Goal: Transaction & Acquisition: Purchase product/service

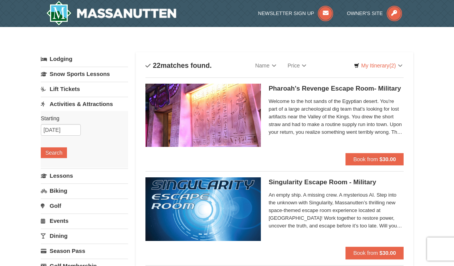
select select "9"
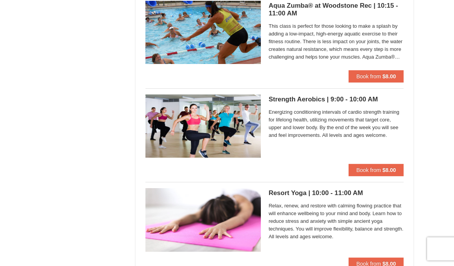
scroll to position [1119, 0]
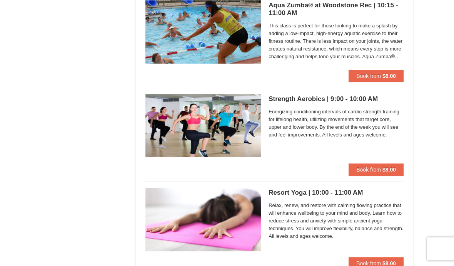
click at [356, 194] on h5 "Resort Yoga | 10:00 - 11:00 AM Massanutten Health and Wellness" at bounding box center [336, 193] width 135 height 8
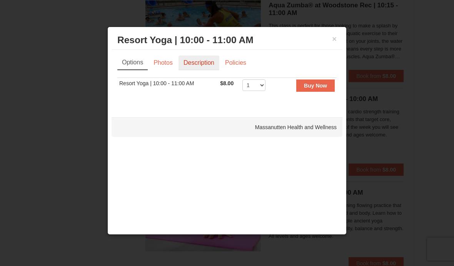
click at [210, 66] on link "Description" at bounding box center [199, 62] width 41 height 15
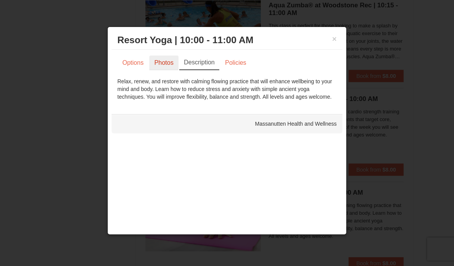
click at [171, 70] on link "Photos" at bounding box center [163, 62] width 29 height 15
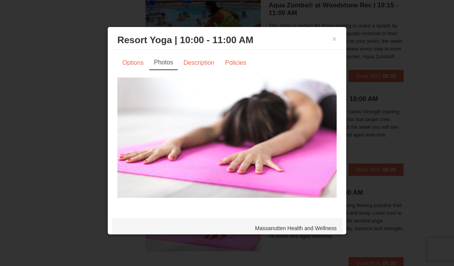
click at [419, 178] on div at bounding box center [227, 133] width 454 height 266
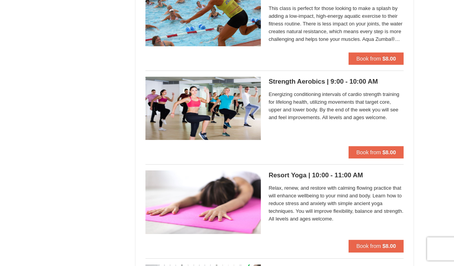
scroll to position [1137, 0]
click at [376, 246] on span "Book from" at bounding box center [368, 245] width 25 height 6
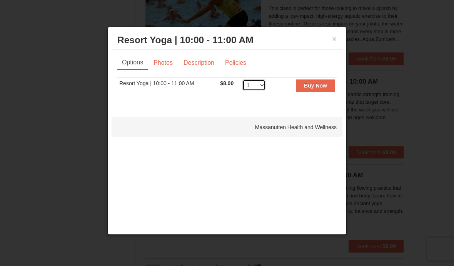
click at [264, 86] on select "1 2 3 4 5 6 7 8 9 10 11 12 13 14 15 16 17 18 19 20 21 22 23 24 25" at bounding box center [253, 85] width 23 height 12
select select "8"
click at [317, 88] on strong "Buy Now" at bounding box center [315, 85] width 23 height 6
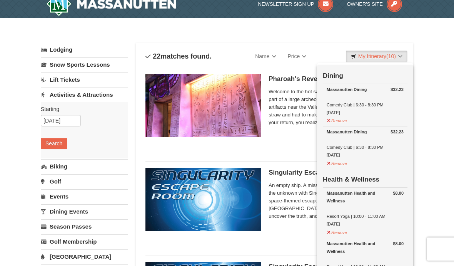
scroll to position [2, 0]
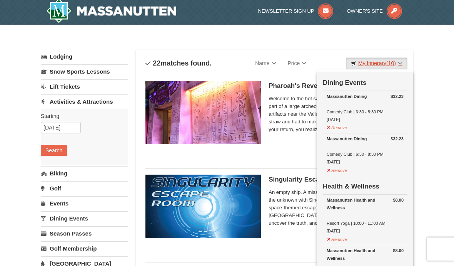
click at [401, 64] on link "My Itinerary (10)" at bounding box center [377, 63] width 62 height 12
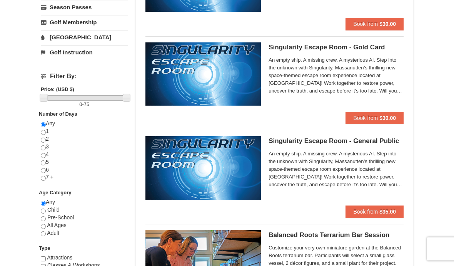
scroll to position [229, 0]
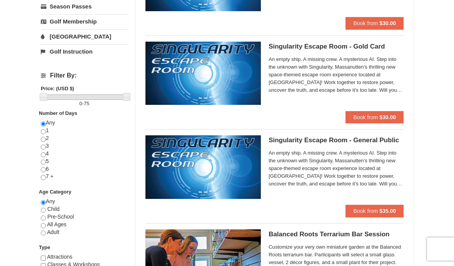
click at [246, 172] on img at bounding box center [202, 166] width 115 height 63
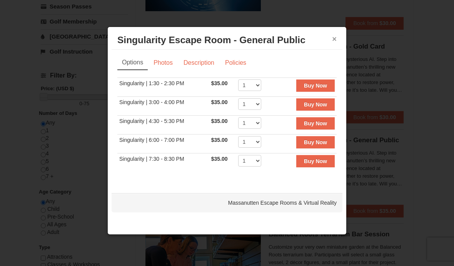
click at [336, 41] on button "×" at bounding box center [334, 39] width 5 height 8
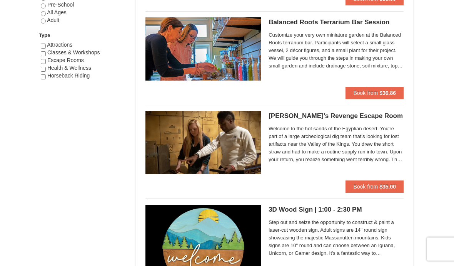
scroll to position [446, 0]
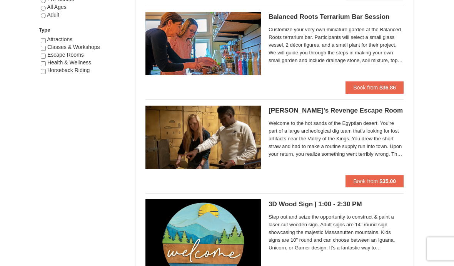
click at [309, 119] on div "Welcome to the hot sands of the Egyptian desert. You're part of a large archeol…" at bounding box center [336, 140] width 135 height 43
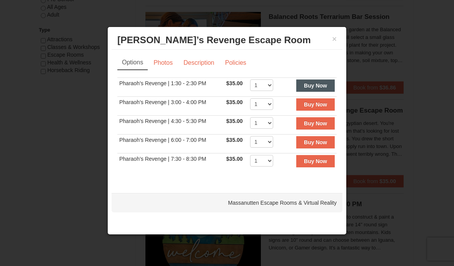
click at [317, 89] on strong "Buy Now" at bounding box center [315, 85] width 23 height 6
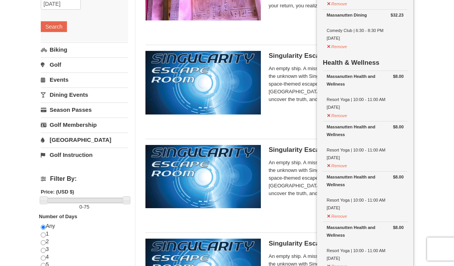
scroll to position [125, 0]
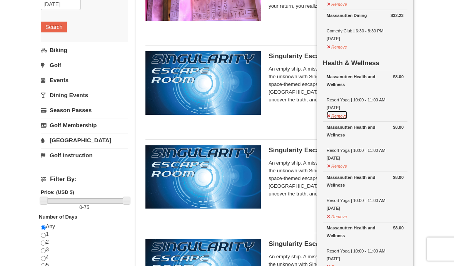
click at [341, 115] on button "Remove" at bounding box center [337, 115] width 21 height 10
click at [344, 117] on button "Remove" at bounding box center [337, 115] width 21 height 10
click at [348, 115] on button "Remove" at bounding box center [337, 115] width 21 height 10
click at [344, 117] on button "Remove" at bounding box center [337, 115] width 21 height 10
click at [337, 213] on button "Remove" at bounding box center [337, 216] width 21 height 10
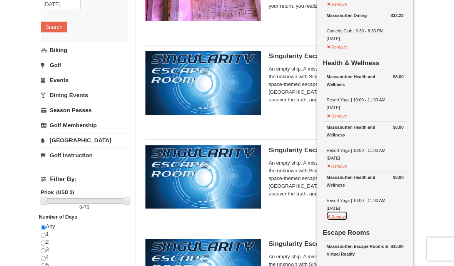
click at [336, 213] on button "Remove" at bounding box center [337, 216] width 21 height 10
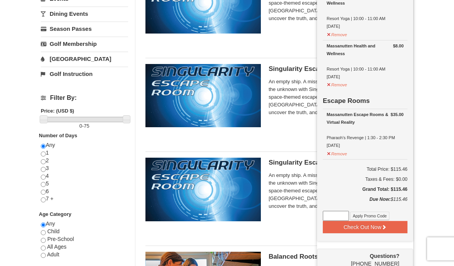
scroll to position [198, 0]
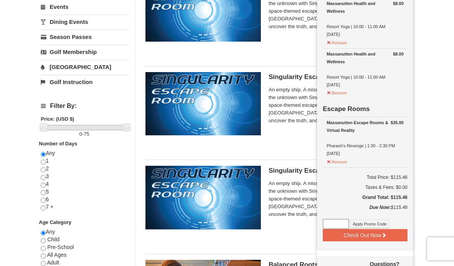
click at [365, 122] on div "Massanutten Escape Rooms & Virtual Reality" at bounding box center [365, 126] width 77 height 15
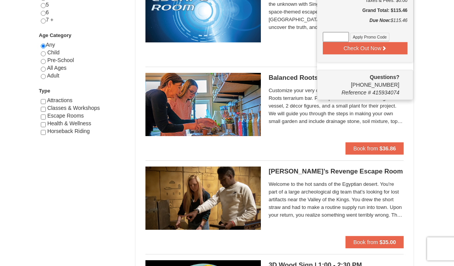
scroll to position [421, 0]
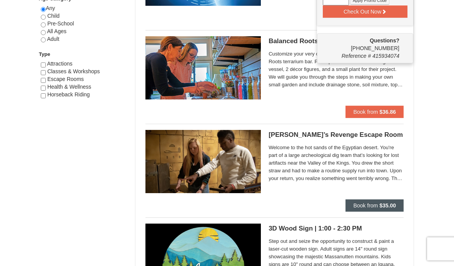
click at [361, 207] on span "Book from" at bounding box center [365, 205] width 25 height 6
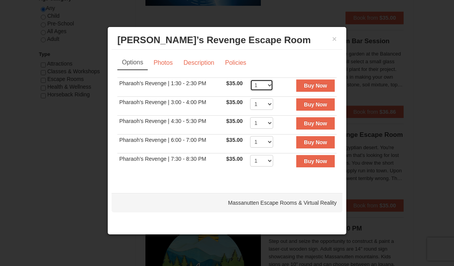
click at [266, 90] on select "1 2 3 4 5 6 7 8" at bounding box center [261, 85] width 23 height 12
click at [267, 90] on select "1 2 3 4 5 6 7 8" at bounding box center [261, 85] width 23 height 12
select select "4"
click at [318, 89] on strong "Buy Now" at bounding box center [315, 85] width 23 height 6
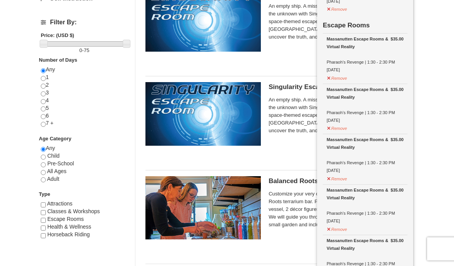
scroll to position [282, 0]
click at [341, 77] on button "Remove" at bounding box center [337, 77] width 21 height 10
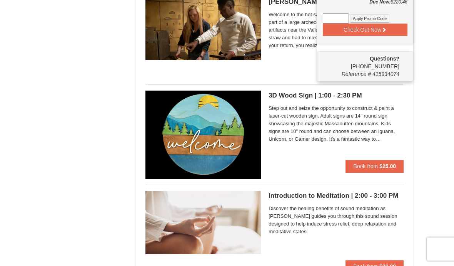
scroll to position [554, 0]
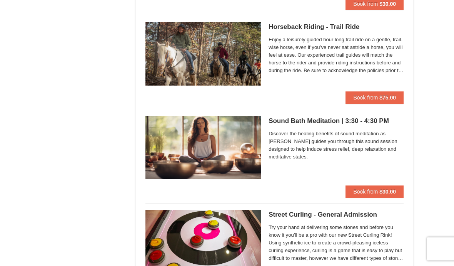
scroll to position [817, 0]
click at [314, 123] on h5 "Sound Bath Meditation | 3:30 - 4:30 PM Massanutten Select Classes" at bounding box center [336, 121] width 135 height 8
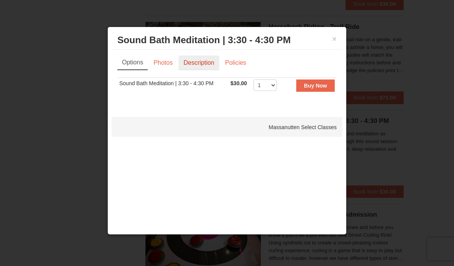
click at [199, 67] on link "Description" at bounding box center [199, 62] width 41 height 15
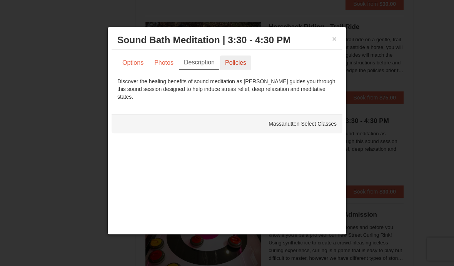
click at [237, 67] on link "Policies" at bounding box center [235, 62] width 31 height 15
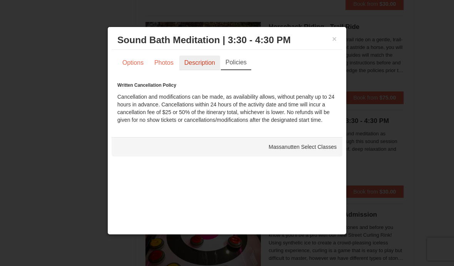
click at [206, 68] on link "Description" at bounding box center [199, 62] width 41 height 15
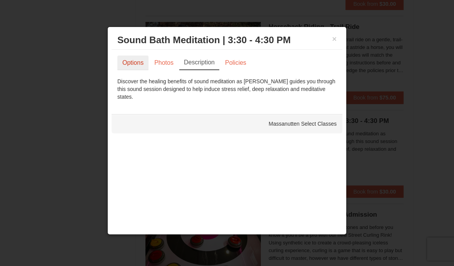
click at [129, 65] on link "Options" at bounding box center [132, 62] width 31 height 15
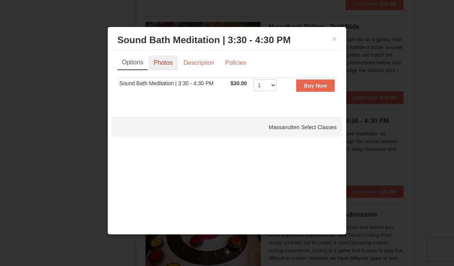
click at [167, 70] on link "Photos" at bounding box center [163, 62] width 29 height 15
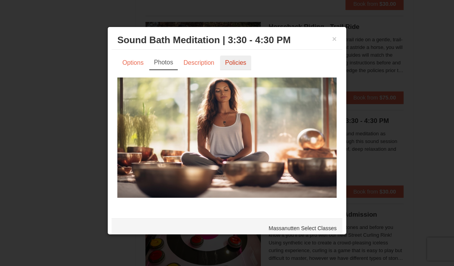
click at [239, 67] on link "Policies" at bounding box center [235, 62] width 31 height 15
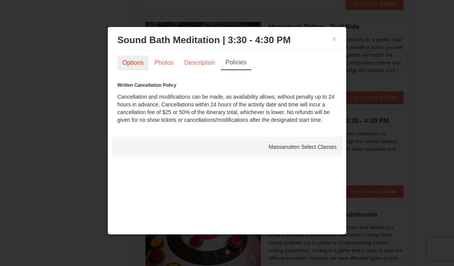
click at [136, 64] on link "Options" at bounding box center [132, 62] width 31 height 15
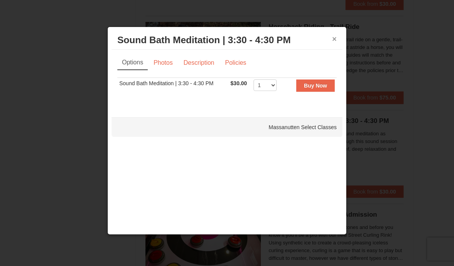
click at [334, 43] on button "×" at bounding box center [334, 39] width 5 height 8
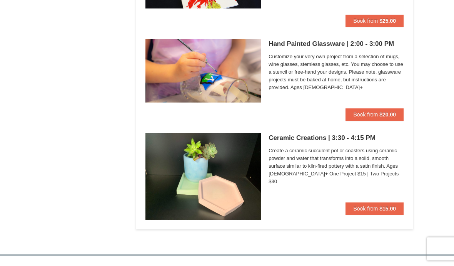
scroll to position [1925, 0]
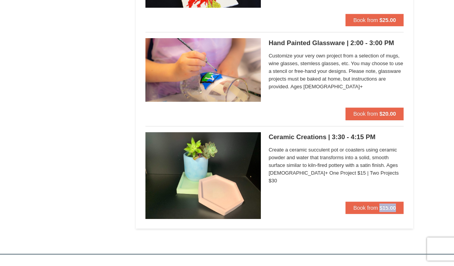
click at [228, 201] on img at bounding box center [202, 175] width 115 height 87
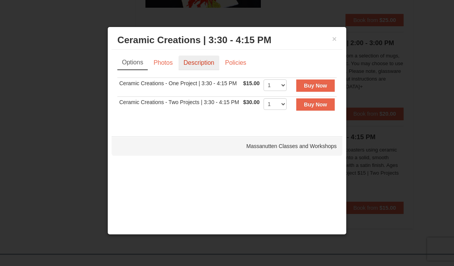
click at [205, 66] on link "Description" at bounding box center [199, 62] width 41 height 15
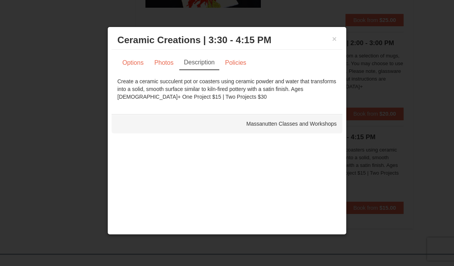
click at [330, 46] on h3 "Ceramic Creations | 3:30 - 4:15 PM Massanutten Classes and Workshops" at bounding box center [226, 40] width 219 height 12
click at [334, 43] on button "×" at bounding box center [334, 39] width 5 height 8
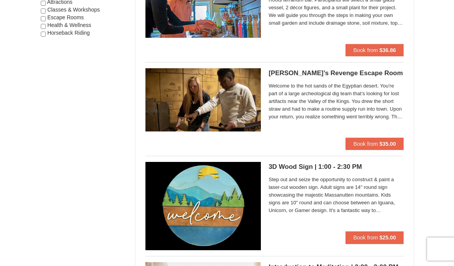
scroll to position [483, 0]
click at [162, 103] on img at bounding box center [202, 100] width 115 height 63
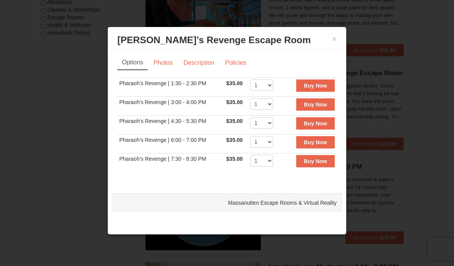
click at [406, 76] on div at bounding box center [227, 133] width 454 height 266
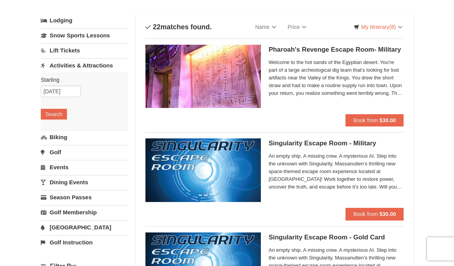
scroll to position [26, 0]
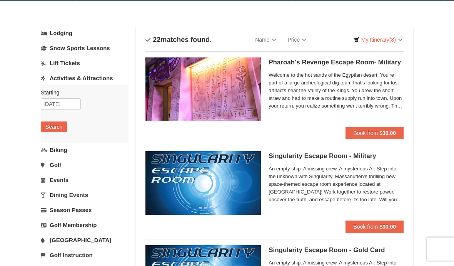
click at [389, 96] on span "Welcome to the hot sands of the Egyptian desert. You're part of a large archeol…" at bounding box center [336, 90] width 135 height 38
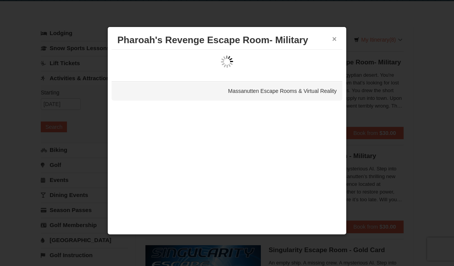
click at [336, 36] on button "×" at bounding box center [334, 39] width 5 height 8
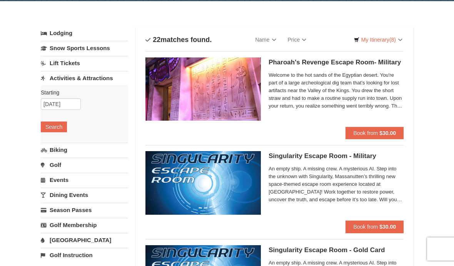
click at [324, 95] on span "Welcome to the hot sands of the Egyptian desert. You're part of a large archeol…" at bounding box center [336, 90] width 135 height 38
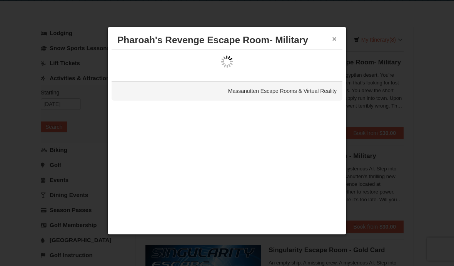
click at [335, 38] on button "×" at bounding box center [334, 39] width 5 height 8
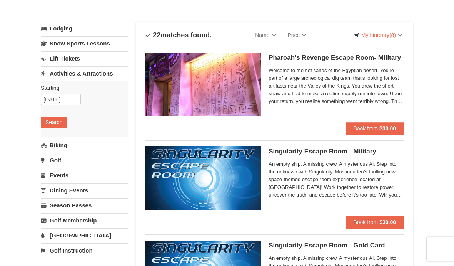
scroll to position [28, 0]
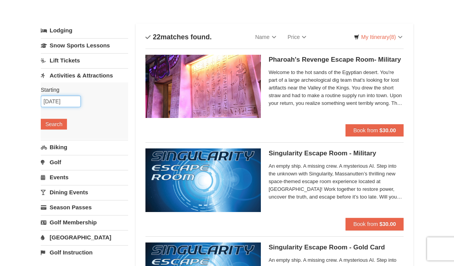
click at [70, 102] on input "[DATE]" at bounding box center [61, 102] width 40 height 12
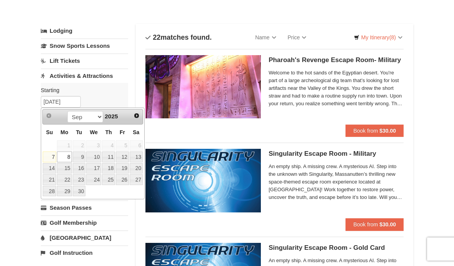
click at [83, 159] on link "9" at bounding box center [79, 156] width 13 height 11
type input "[DATE]"
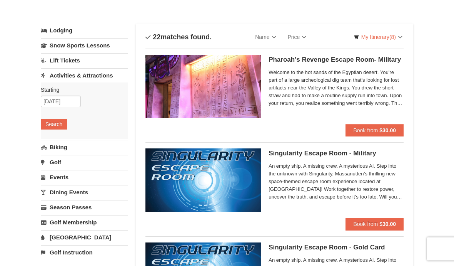
scroll to position [28, 0]
click at [60, 126] on button "Search" at bounding box center [54, 124] width 26 height 11
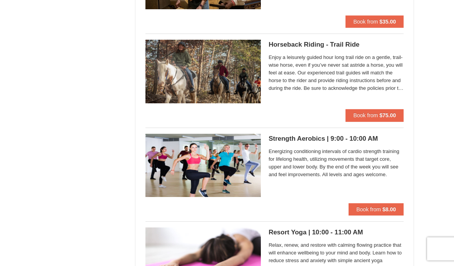
scroll to position [608, 0]
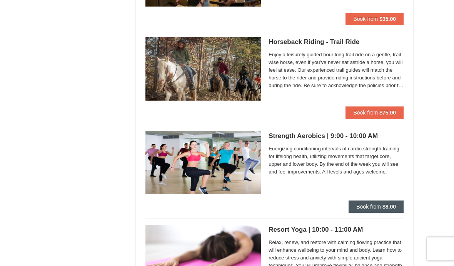
click at [381, 206] on button "Book from $8.00" at bounding box center [376, 207] width 55 height 12
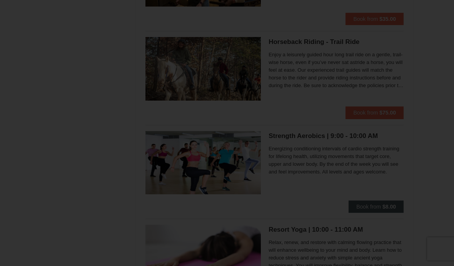
scroll to position [608, 0]
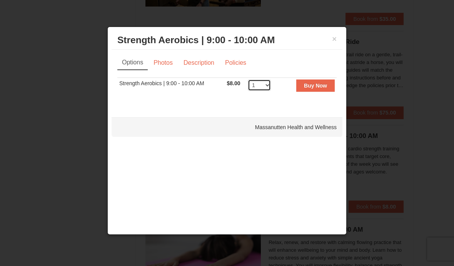
click at [267, 85] on select "1 2 3 4 5 6 7 8 9 10 11 12 13 14 15 16 17 18 19 20 21 22 23 24 25 26 27 28 29" at bounding box center [259, 85] width 23 height 12
select select "2"
click at [321, 89] on strong "Buy Now" at bounding box center [315, 85] width 23 height 6
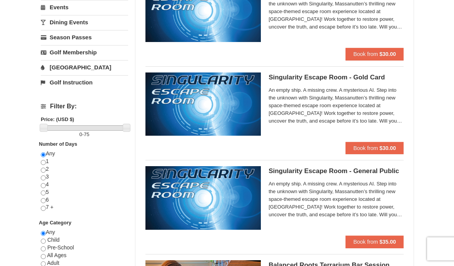
scroll to position [198, 0]
click at [226, 204] on img at bounding box center [202, 197] width 115 height 63
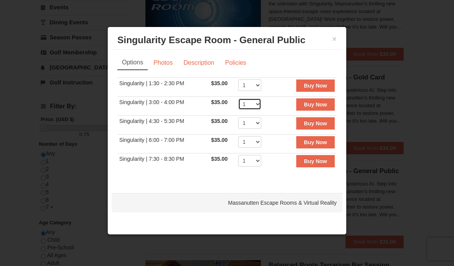
click at [256, 107] on select "1 2 3 4 5 6 7 8" at bounding box center [249, 104] width 23 height 12
select select "4"
click at [323, 89] on strong "Buy Now" at bounding box center [315, 85] width 23 height 6
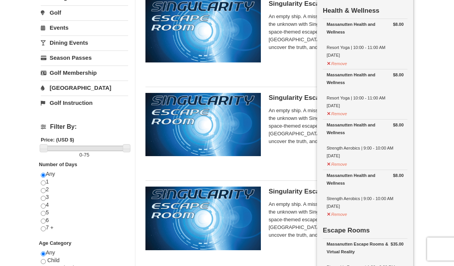
scroll to position [177, 0]
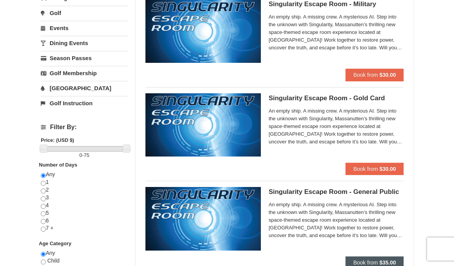
click at [385, 262] on strong "$35.00" at bounding box center [388, 262] width 17 height 6
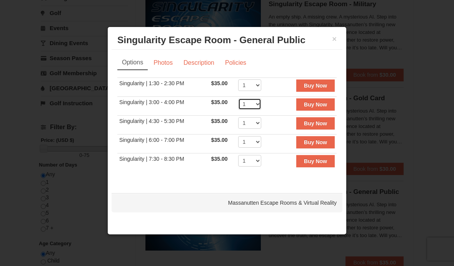
click at [257, 108] on select "1 2 3 4 5 6 7 8" at bounding box center [249, 104] width 23 height 12
select select "4"
click at [320, 107] on strong "Buy Now" at bounding box center [315, 104] width 23 height 6
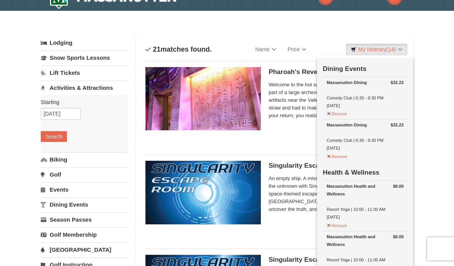
scroll to position [0, 0]
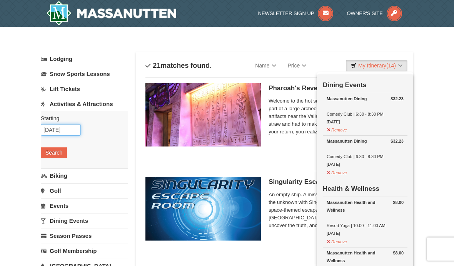
click at [66, 129] on input "09/09/2025" at bounding box center [61, 130] width 40 height 12
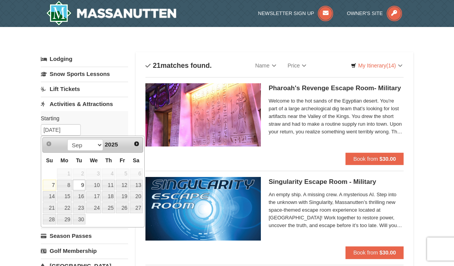
click at [94, 185] on link "10" at bounding box center [93, 184] width 15 height 11
type input "09/10/2025"
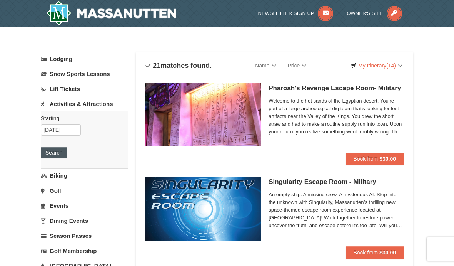
click at [62, 152] on button "Search" at bounding box center [54, 152] width 26 height 11
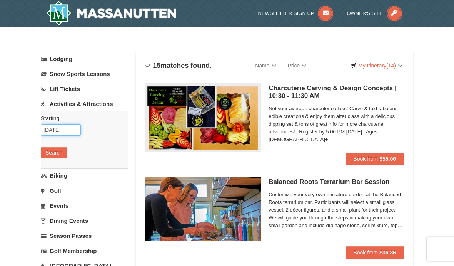
click at [69, 132] on input "09/10/2025" at bounding box center [61, 130] width 40 height 12
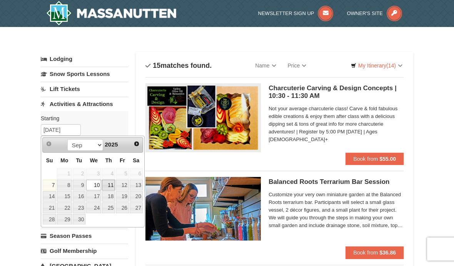
click at [111, 186] on link "11" at bounding box center [108, 184] width 13 height 11
type input "[DATE]"
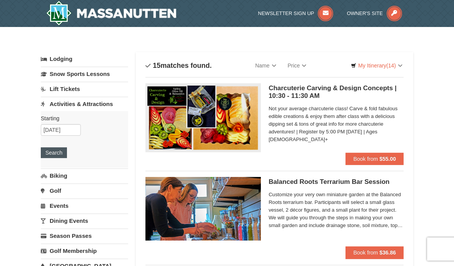
click at [60, 156] on button "Search" at bounding box center [54, 152] width 26 height 11
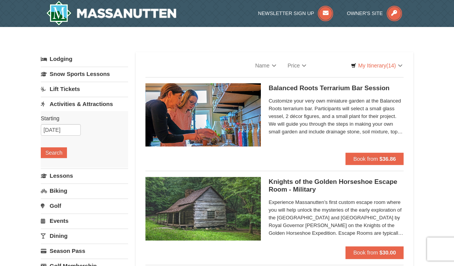
select select "9"
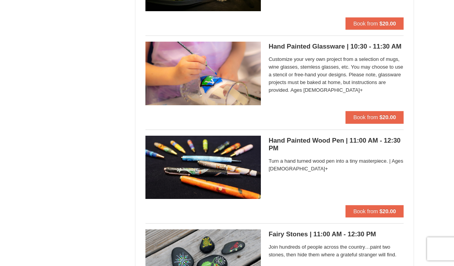
scroll to position [1728, 0]
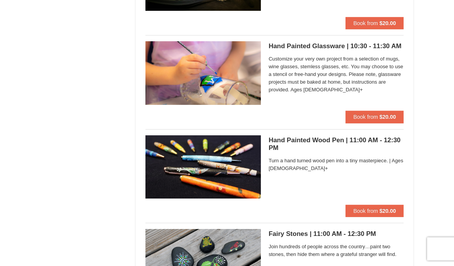
click at [240, 171] on img at bounding box center [202, 166] width 115 height 63
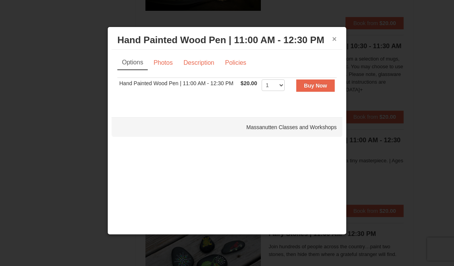
click at [336, 42] on button "×" at bounding box center [334, 39] width 5 height 8
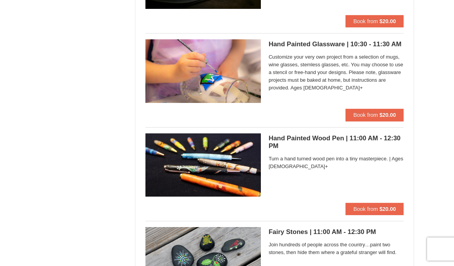
scroll to position [1730, 0]
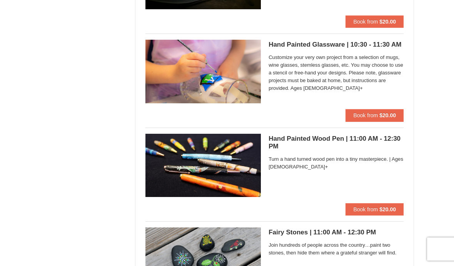
click at [231, 170] on img at bounding box center [202, 165] width 115 height 63
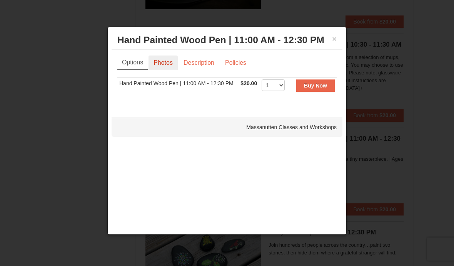
click at [170, 62] on link "Photos" at bounding box center [163, 62] width 29 height 15
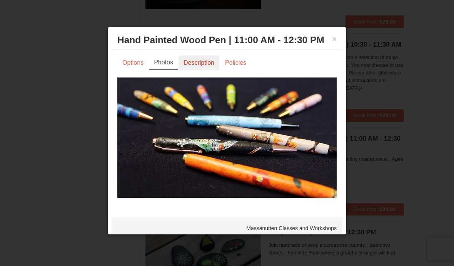
click at [202, 65] on link "Description" at bounding box center [199, 62] width 41 height 15
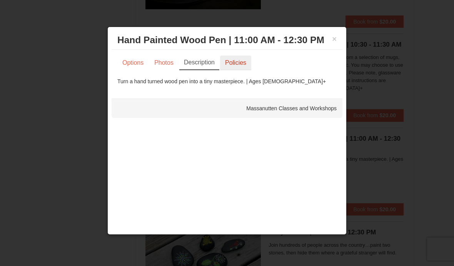
click at [236, 66] on link "Policies" at bounding box center [235, 62] width 31 height 15
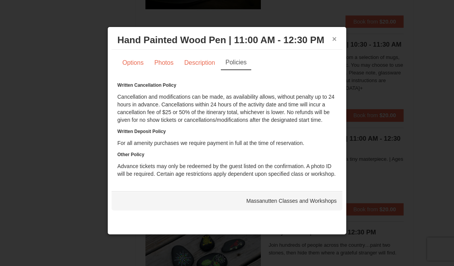
click at [336, 40] on button "×" at bounding box center [334, 39] width 5 height 8
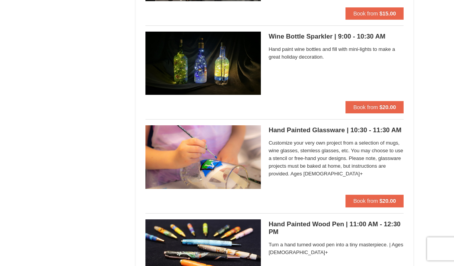
scroll to position [1640, 0]
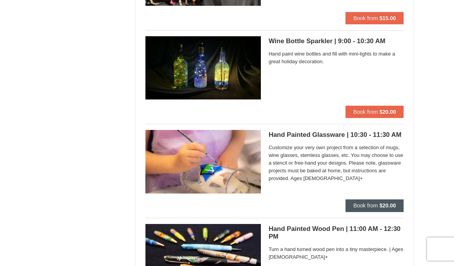
click at [375, 202] on span "Book from" at bounding box center [365, 205] width 25 height 6
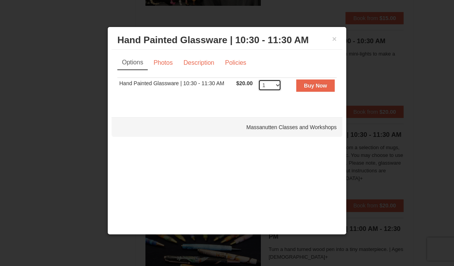
click at [278, 83] on select "1 2 3 4 5 6 7 8 9 10 11 12 13 14 15 16 17 18 19 20 21 22 23 24 25" at bounding box center [269, 85] width 23 height 12
select select "4"
click at [325, 86] on strong "Buy Now" at bounding box center [315, 85] width 23 height 6
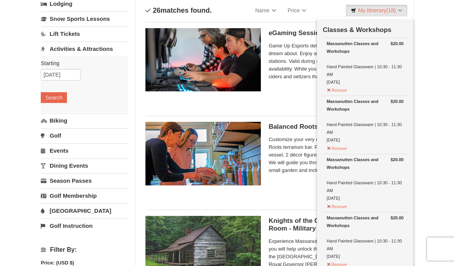
scroll to position [0, 0]
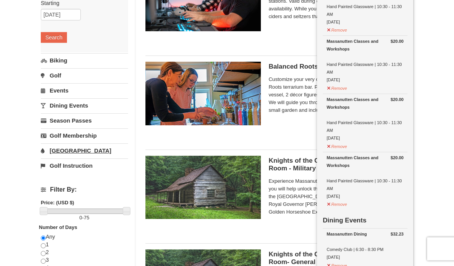
click at [70, 154] on link "[GEOGRAPHIC_DATA]" at bounding box center [84, 151] width 87 height 14
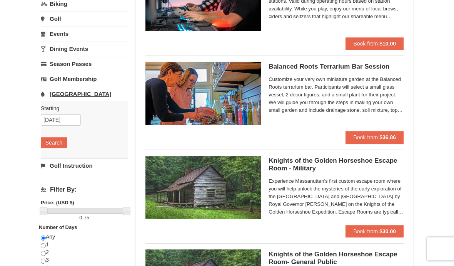
scroll to position [115, 0]
click at [56, 146] on button "Search" at bounding box center [54, 142] width 26 height 11
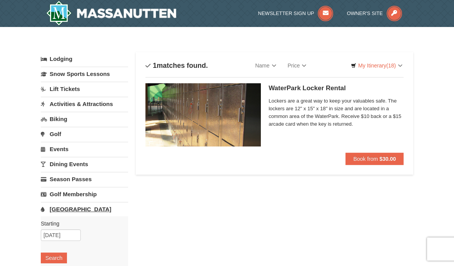
click at [71, 211] on link "[GEOGRAPHIC_DATA]" at bounding box center [84, 209] width 87 height 14
click at [80, 210] on link "[GEOGRAPHIC_DATA]" at bounding box center [84, 209] width 87 height 14
click at [68, 238] on input "09/11/2025" at bounding box center [61, 235] width 40 height 12
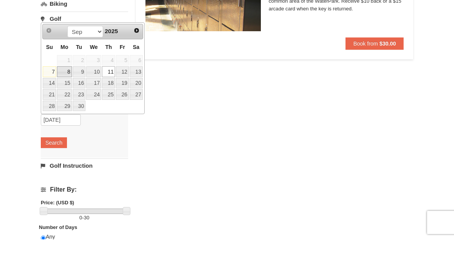
click at [66, 93] on link "8" at bounding box center [64, 98] width 15 height 11
type input "[DATE]"
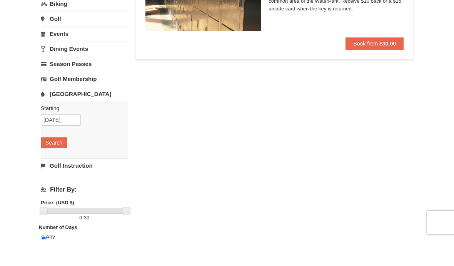
scroll to position [115, 0]
click at [62, 144] on button "Search" at bounding box center [54, 142] width 26 height 11
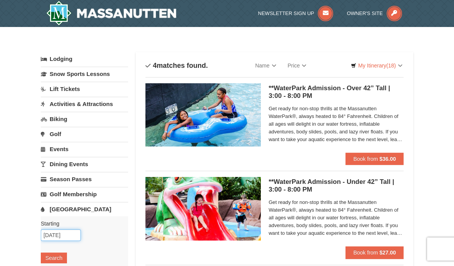
click at [62, 236] on input "[DATE]" at bounding box center [61, 235] width 40 height 12
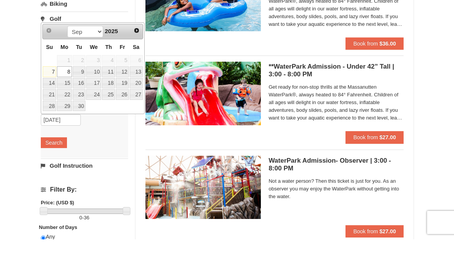
click at [95, 93] on link "10" at bounding box center [93, 98] width 15 height 11
type input "[DATE]"
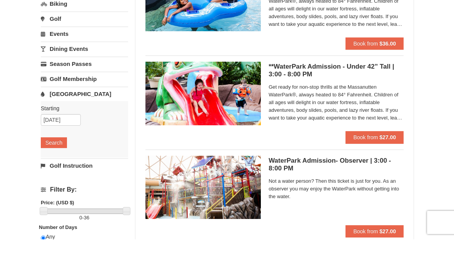
scroll to position [115, 0]
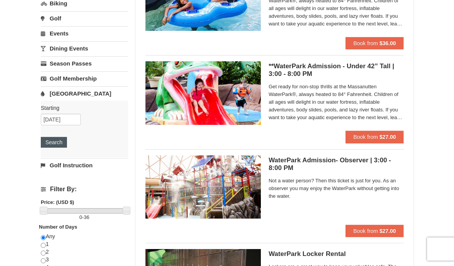
click at [56, 146] on button "Search" at bounding box center [54, 142] width 26 height 11
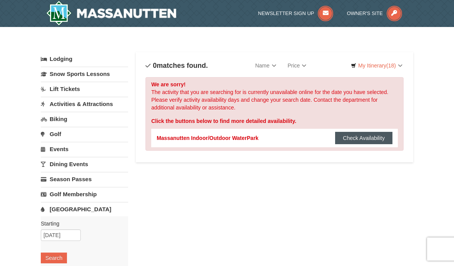
click at [377, 142] on button "Check Availability" at bounding box center [363, 138] width 57 height 12
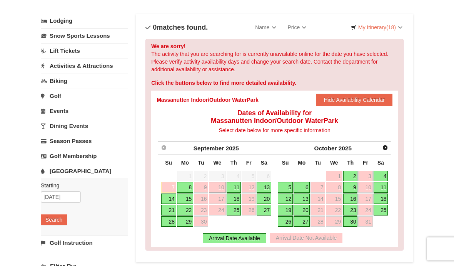
scroll to position [38, 0]
click at [235, 189] on link "11" at bounding box center [234, 186] width 15 height 11
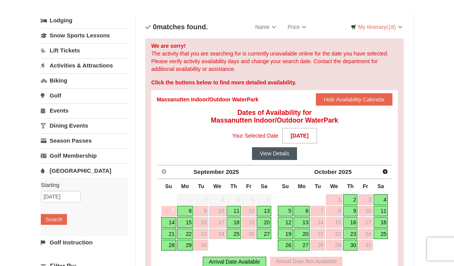
click at [271, 157] on button "View Details" at bounding box center [274, 153] width 45 height 12
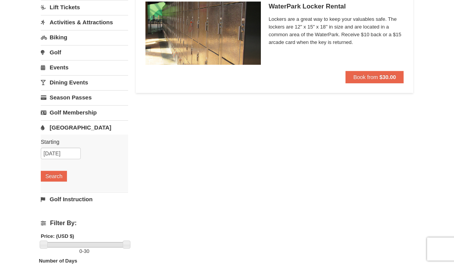
scroll to position [81, 0]
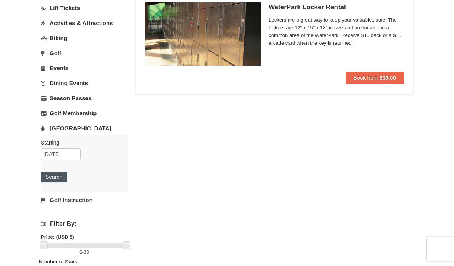
click at [63, 179] on button "Search" at bounding box center [54, 176] width 26 height 11
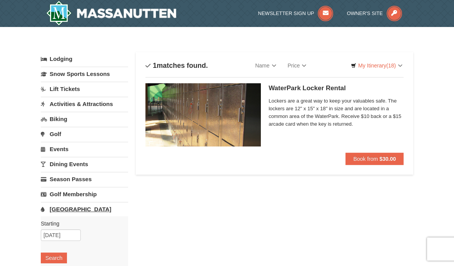
click at [74, 210] on link "[GEOGRAPHIC_DATA]" at bounding box center [84, 209] width 87 height 14
click at [71, 211] on link "[GEOGRAPHIC_DATA]" at bounding box center [84, 209] width 87 height 14
click at [60, 238] on input "09/11/2025" at bounding box center [61, 235] width 40 height 12
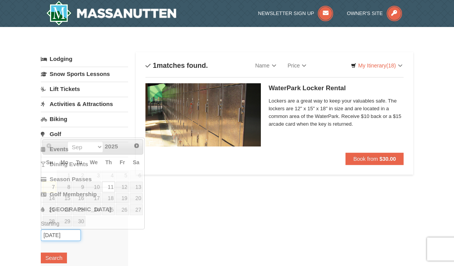
scroll to position [89, 0]
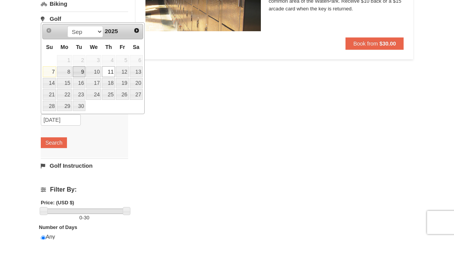
click at [82, 93] on link "9" at bounding box center [79, 98] width 13 height 11
type input "09/09/2025"
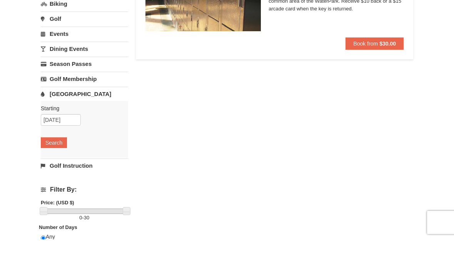
scroll to position [115, 0]
click at [62, 145] on button "Search" at bounding box center [54, 142] width 26 height 11
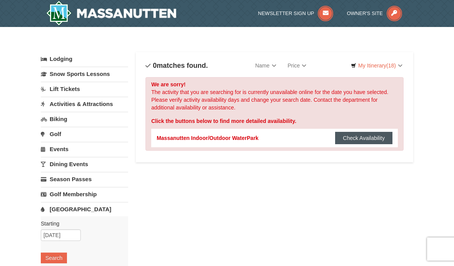
click at [378, 143] on button "Check Availability" at bounding box center [363, 138] width 57 height 12
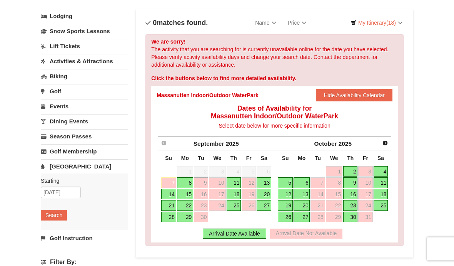
scroll to position [43, 0]
click at [262, 185] on link "13" at bounding box center [264, 182] width 15 height 11
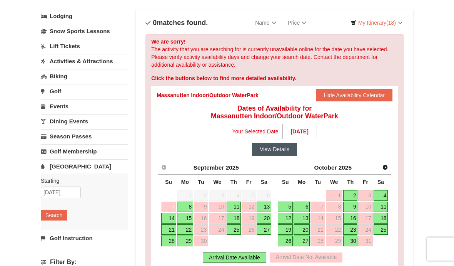
click at [291, 149] on button "View Details" at bounding box center [274, 149] width 45 height 12
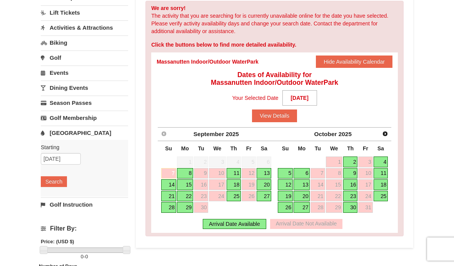
click at [186, 187] on link "15" at bounding box center [185, 184] width 16 height 11
click at [187, 175] on link "8" at bounding box center [185, 173] width 16 height 11
click at [273, 116] on button "View Details" at bounding box center [274, 115] width 45 height 12
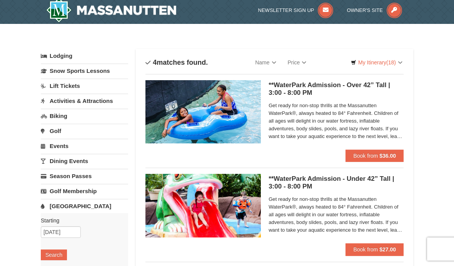
scroll to position [12, 0]
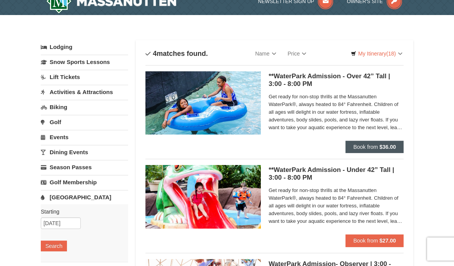
click at [386, 152] on button "Book from $36.00" at bounding box center [375, 146] width 58 height 12
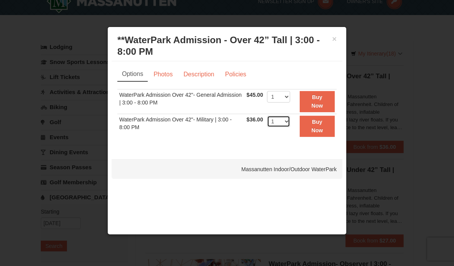
click at [290, 121] on select "1 2 3 4 5 6 7 8 9 10 11 12 13 14 15 16 17 18 19 20 21 22" at bounding box center [278, 121] width 23 height 12
select select "2"
click at [333, 41] on button "×" at bounding box center [334, 39] width 5 height 8
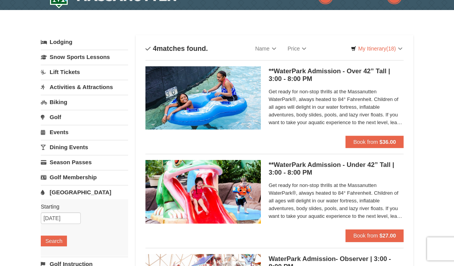
scroll to position [0, 0]
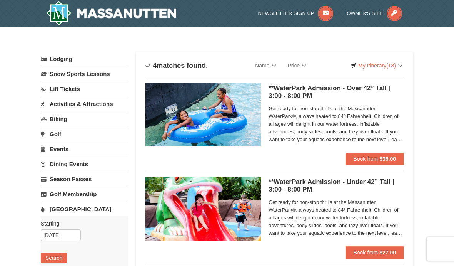
click at [303, 90] on h5 "**WaterPark Admission - Over 42” Tall | 3:00 - 8:00 PM Massanutten Indoor/Outdo…" at bounding box center [336, 91] width 135 height 15
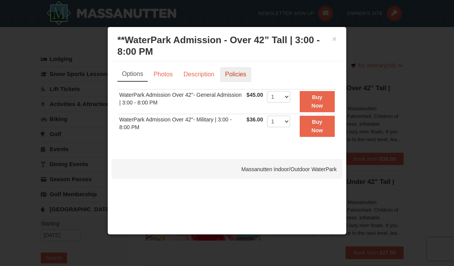
click at [240, 69] on link "Policies" at bounding box center [235, 74] width 31 height 15
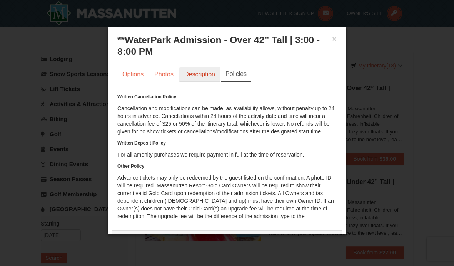
click at [208, 79] on link "Description" at bounding box center [199, 74] width 41 height 15
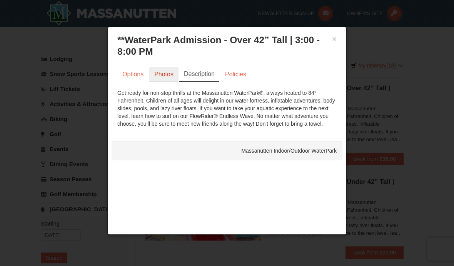
click at [169, 75] on link "Photos" at bounding box center [163, 74] width 29 height 15
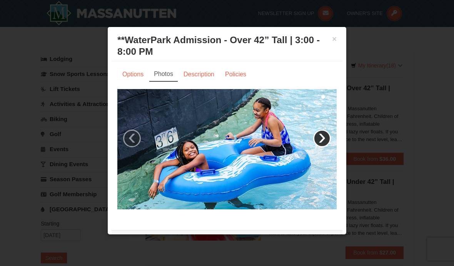
click at [323, 141] on link "›" at bounding box center [322, 138] width 18 height 18
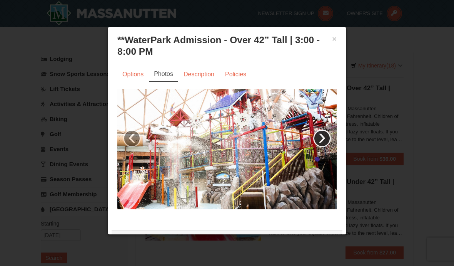
click at [328, 144] on link "›" at bounding box center [322, 138] width 18 height 18
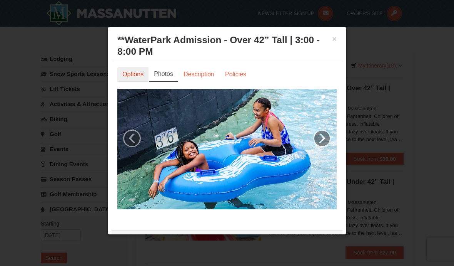
click at [141, 77] on link "Options" at bounding box center [132, 74] width 31 height 15
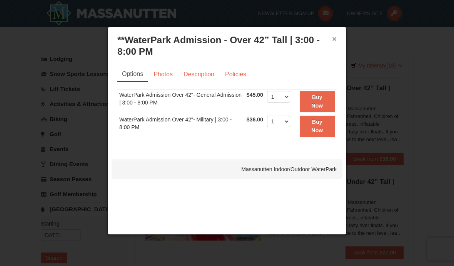
click at [333, 40] on button "×" at bounding box center [334, 39] width 5 height 8
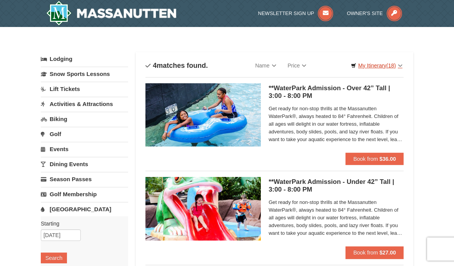
click at [391, 67] on span "(18)" at bounding box center [391, 65] width 10 height 6
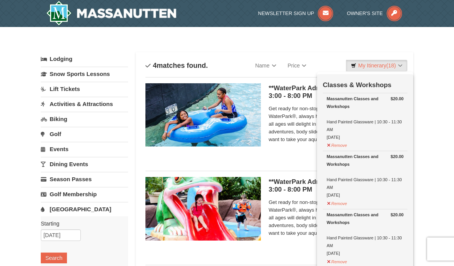
click at [403, 68] on div at bounding box center [227, 133] width 454 height 266
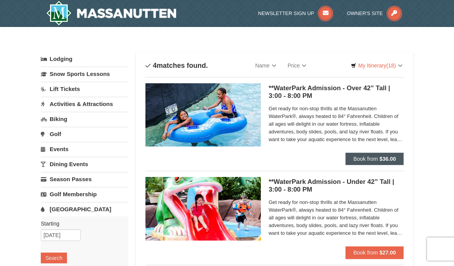
click at [383, 163] on button "Book from $36.00" at bounding box center [375, 158] width 58 height 12
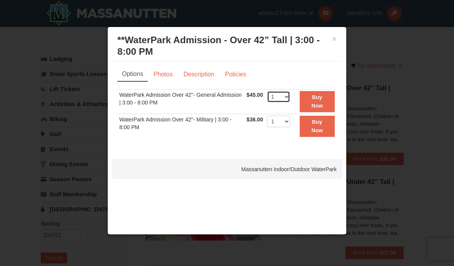
click at [290, 97] on select "1 2 3 4 5 6 7 8 9 10 11 12 13 14 15 16 17 18 19 20 21 22" at bounding box center [278, 97] width 23 height 12
select select "2"
click at [327, 100] on button "Buy Now" at bounding box center [317, 101] width 35 height 21
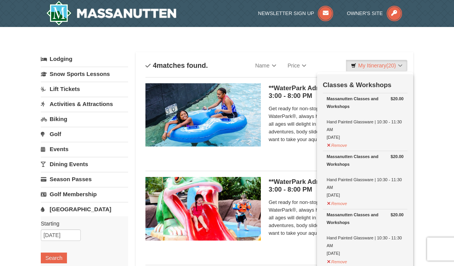
click at [430, 106] on div "× Categories List Filter My Itinerary (20) Check Out Now Classes & Workshops $2…" at bounding box center [227, 250] width 454 height 446
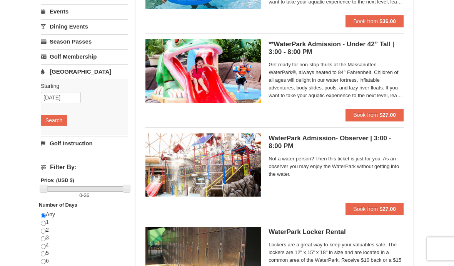
scroll to position [138, 0]
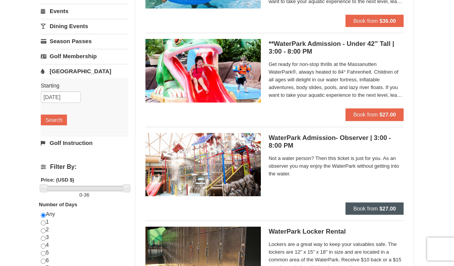
click at [385, 207] on strong "$27.00" at bounding box center [388, 208] width 17 height 6
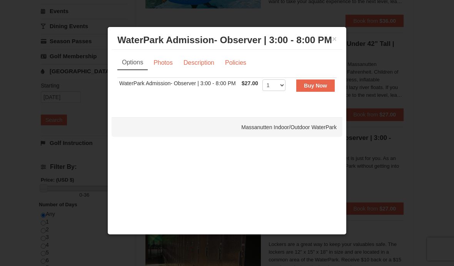
click at [406, 79] on div at bounding box center [227, 133] width 454 height 266
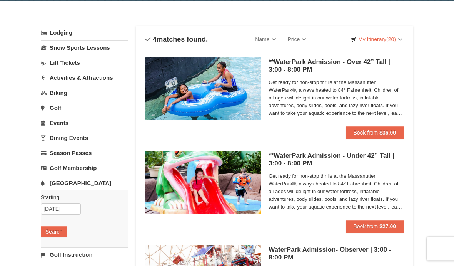
scroll to position [0, 0]
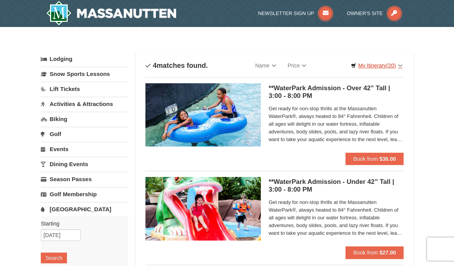
click at [390, 68] on span "(20)" at bounding box center [391, 65] width 10 height 6
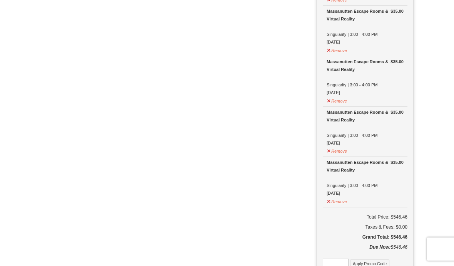
scroll to position [1036, 0]
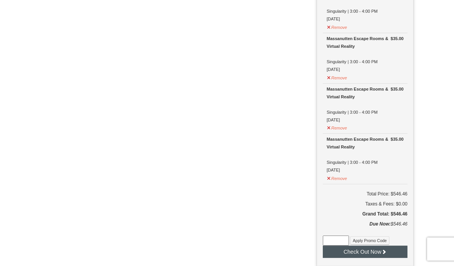
click at [387, 249] on icon at bounding box center [383, 251] width 5 height 5
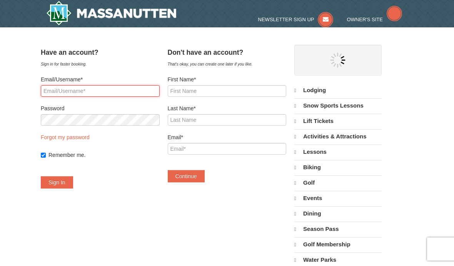
select select "9"
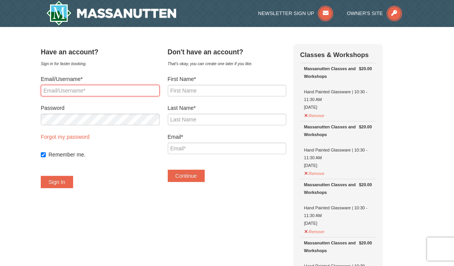
type input "Msrotty@gmail.com"
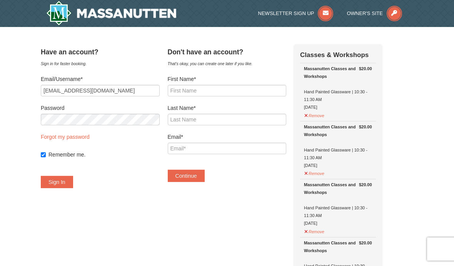
click at [65, 182] on button "Sign In" at bounding box center [57, 182] width 32 height 12
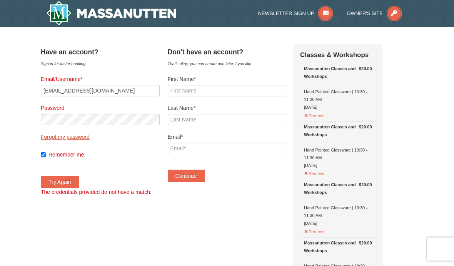
click at [89, 139] on link "Forgot my password" at bounding box center [65, 137] width 49 height 6
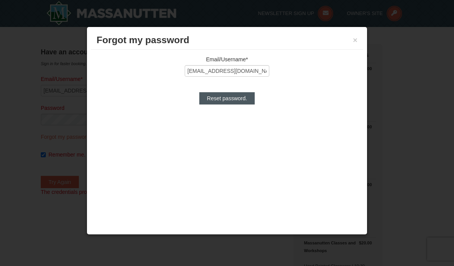
click at [243, 100] on input "Reset password." at bounding box center [226, 98] width 55 height 12
type input "Processing..."
type input "Msrotty@gmail.com"
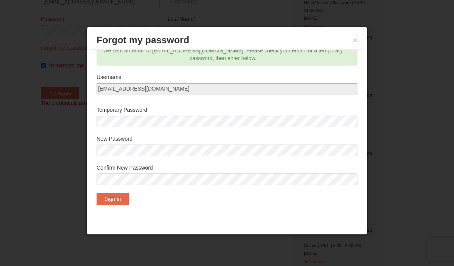
scroll to position [12, 0]
click at [122, 199] on button "Sign In" at bounding box center [113, 198] width 32 height 12
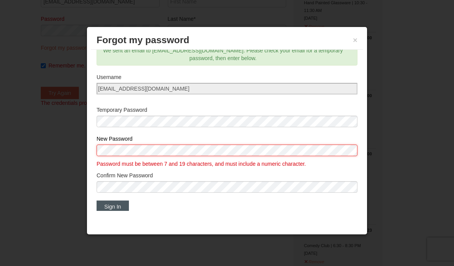
scroll to position [89, 0]
click at [121, 207] on button "Sign In" at bounding box center [113, 206] width 32 height 12
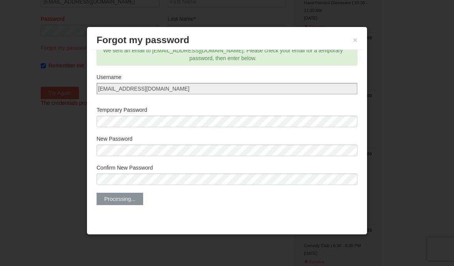
scroll to position [0, 0]
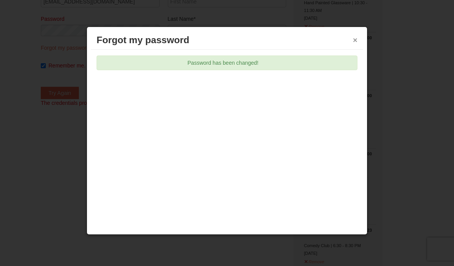
click at [356, 41] on button "×" at bounding box center [355, 40] width 5 height 8
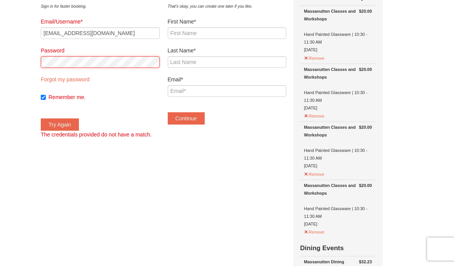
scroll to position [57, 0]
click at [88, 81] on link "Forgot my password" at bounding box center [65, 80] width 49 height 6
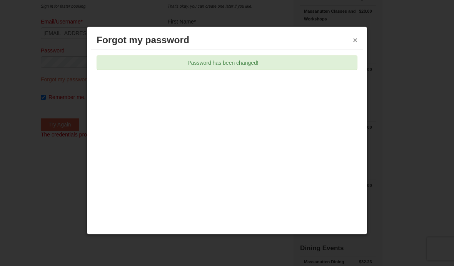
click at [353, 41] on button "×" at bounding box center [355, 40] width 5 height 8
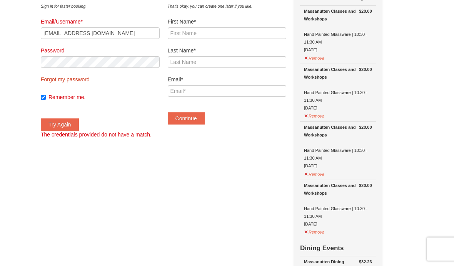
click at [81, 82] on link "Forgot my password" at bounding box center [65, 79] width 49 height 6
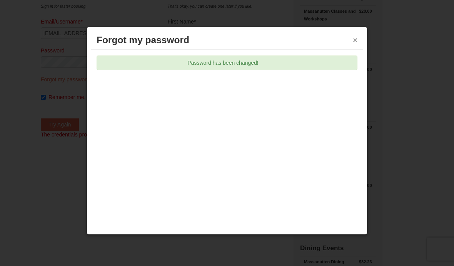
click at [354, 42] on button "×" at bounding box center [355, 40] width 5 height 8
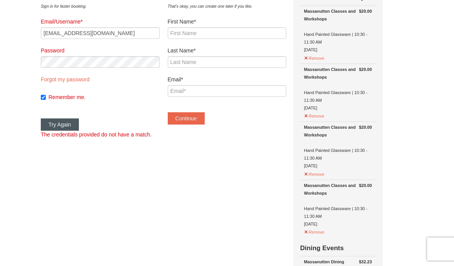
click at [73, 130] on button "Try Again" at bounding box center [60, 124] width 38 height 12
click at [90, 81] on link "Forgot my password" at bounding box center [65, 79] width 49 height 6
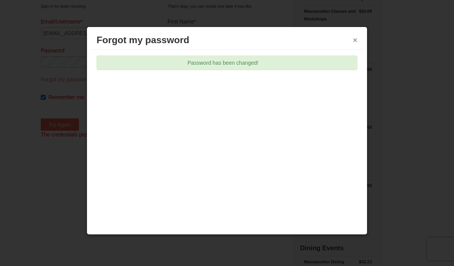
click at [353, 41] on button "×" at bounding box center [355, 40] width 5 height 8
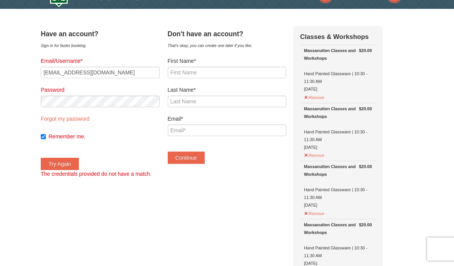
scroll to position [18, 0]
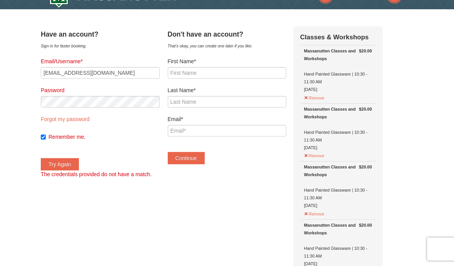
click at [46, 138] on input "Remember me." at bounding box center [43, 136] width 5 height 5
checkbox input "false"
click at [84, 121] on link "Forgot my password" at bounding box center [65, 119] width 49 height 6
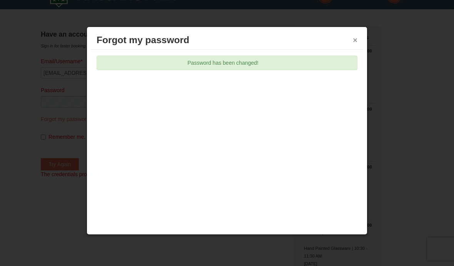
click at [356, 40] on button "×" at bounding box center [355, 40] width 5 height 8
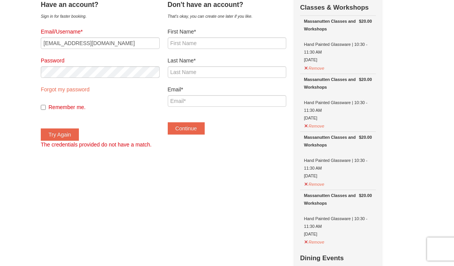
scroll to position [0, 0]
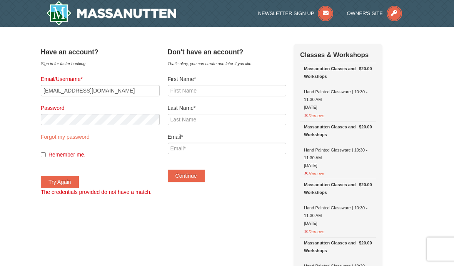
click at [151, 15] on img at bounding box center [111, 13] width 130 height 25
